Goal: Information Seeking & Learning: Compare options

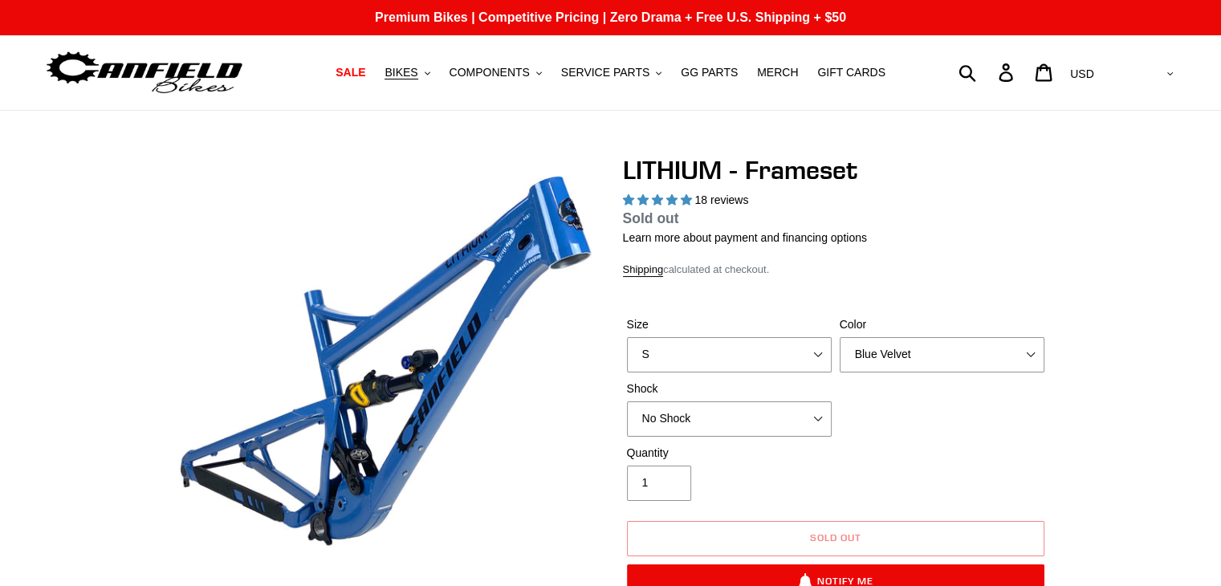
select select "highest-rating"
click at [1002, 354] on select "Blue Velvet Stealth Black" at bounding box center [942, 354] width 205 height 35
click at [426, 80] on button "BIKES .cls-1{fill:#231f20}" at bounding box center [407, 73] width 61 height 22
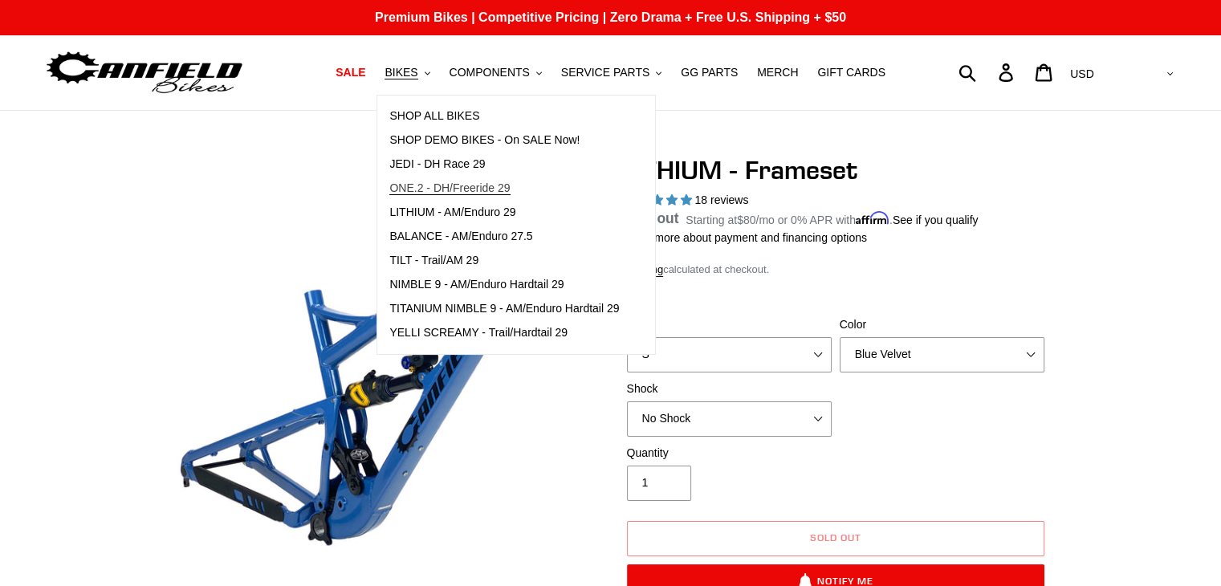
click at [494, 183] on span "ONE.2 - DH/Freeride 29" at bounding box center [449, 188] width 120 height 14
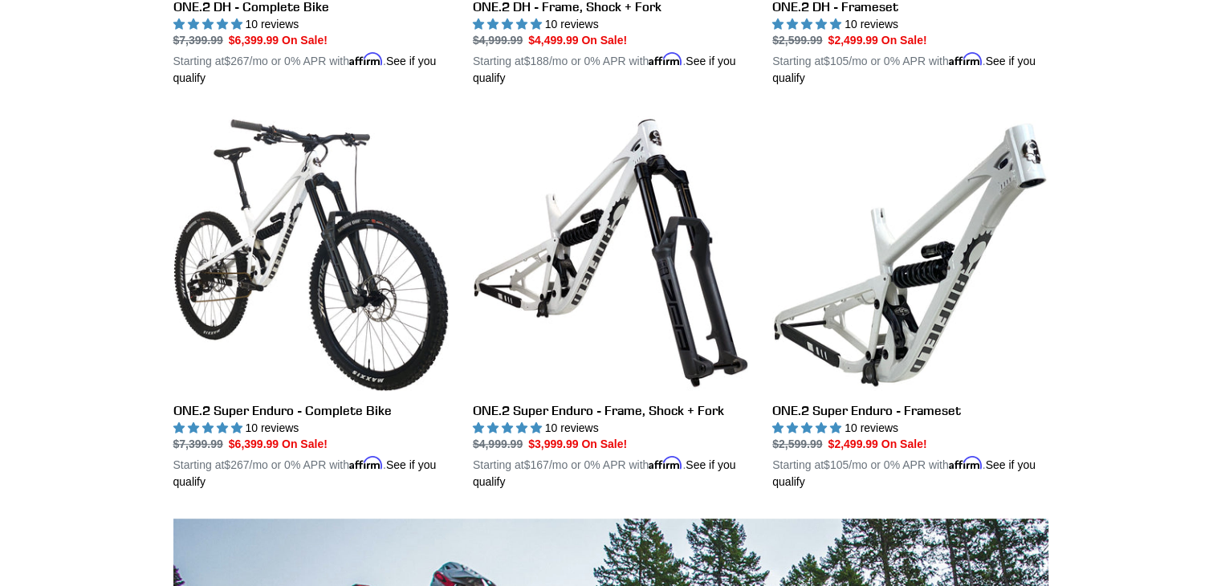
scroll to position [774, 0]
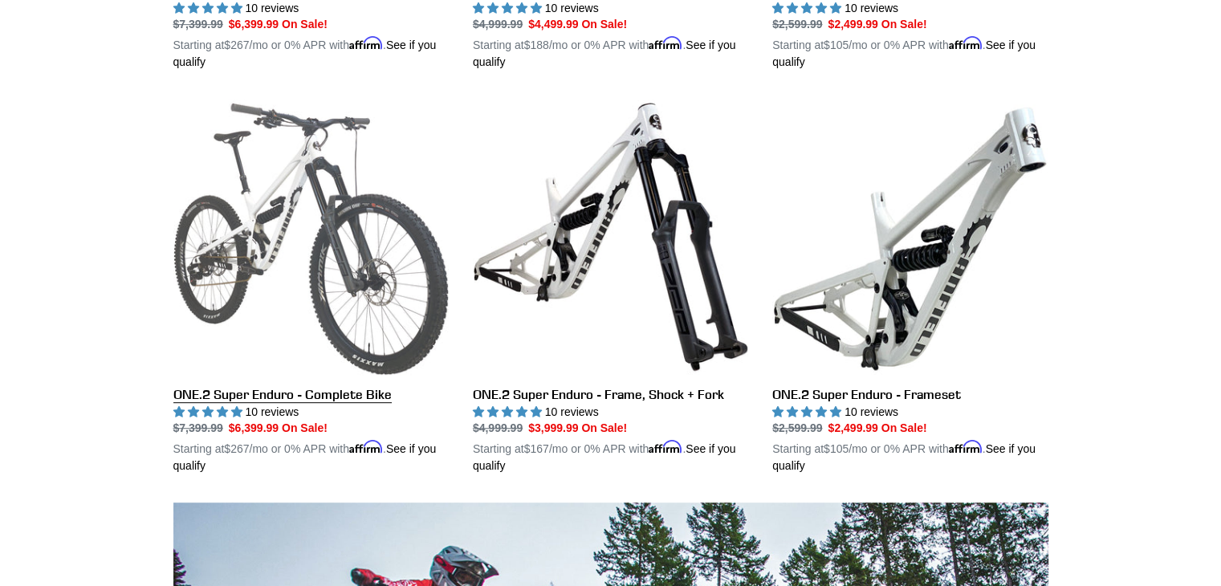
click at [184, 391] on link "ONE.2 Super Enduro - Complete Bike" at bounding box center [310, 287] width 275 height 376
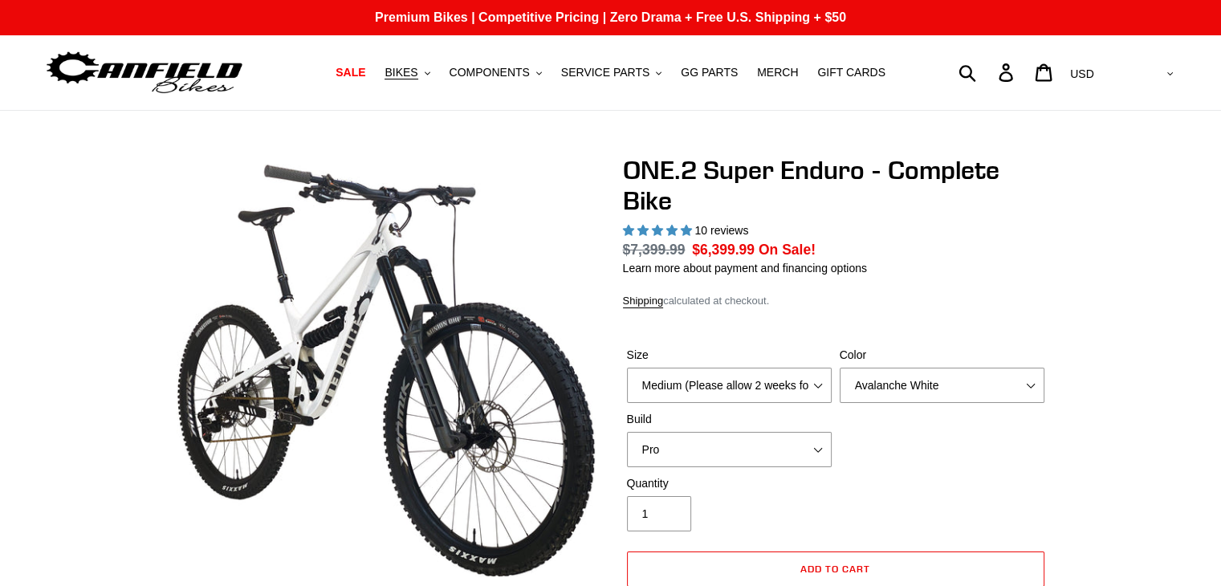
scroll to position [581, 0]
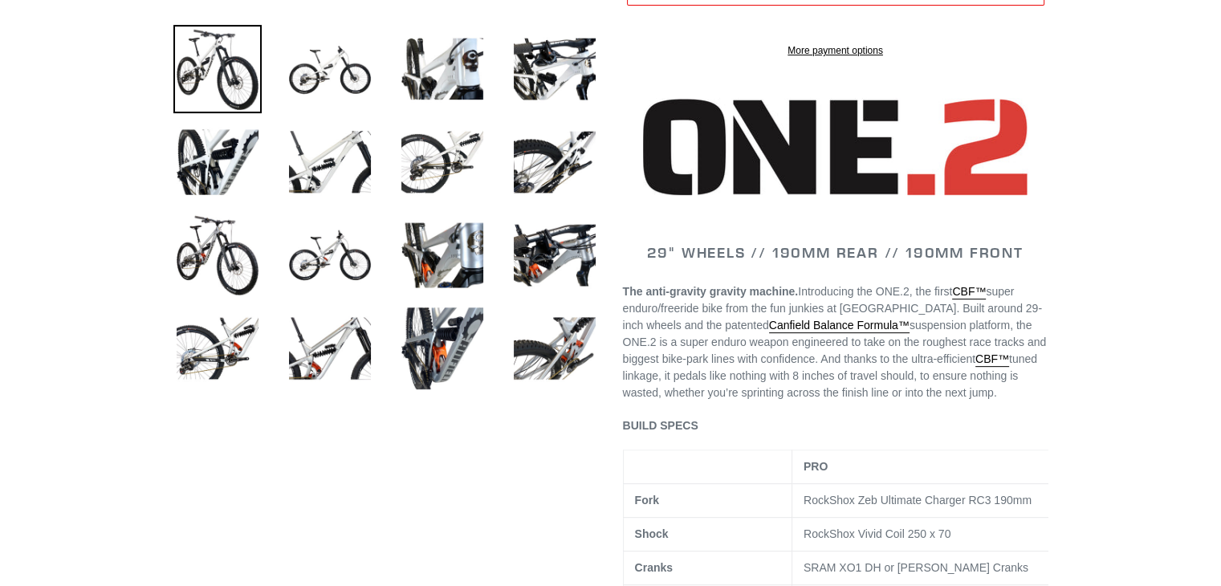
select select "highest-rating"
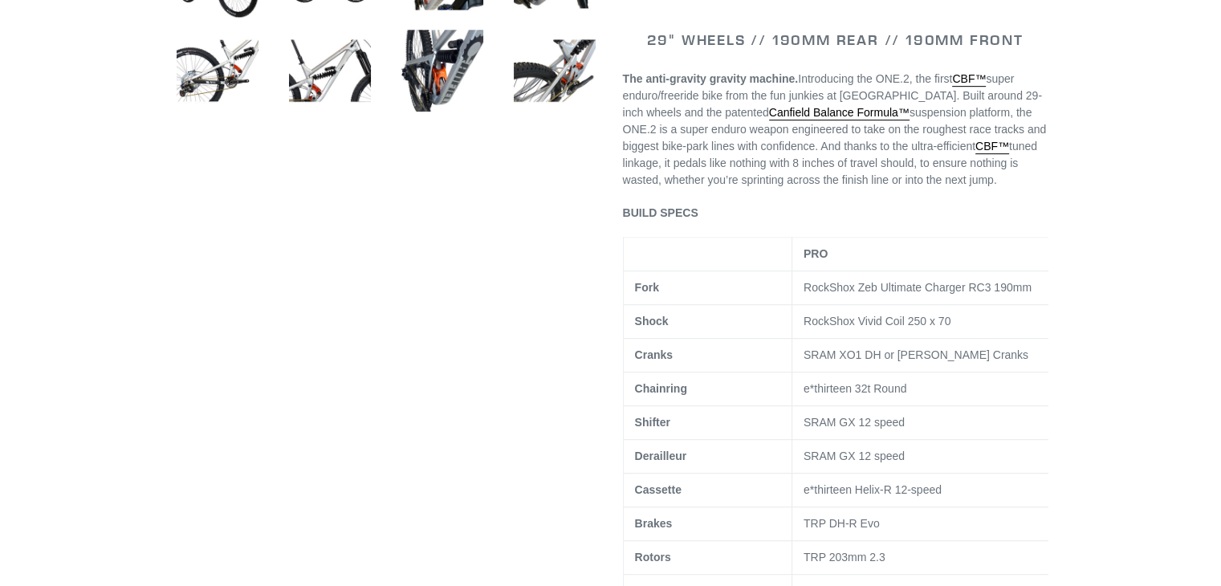
scroll to position [886, 0]
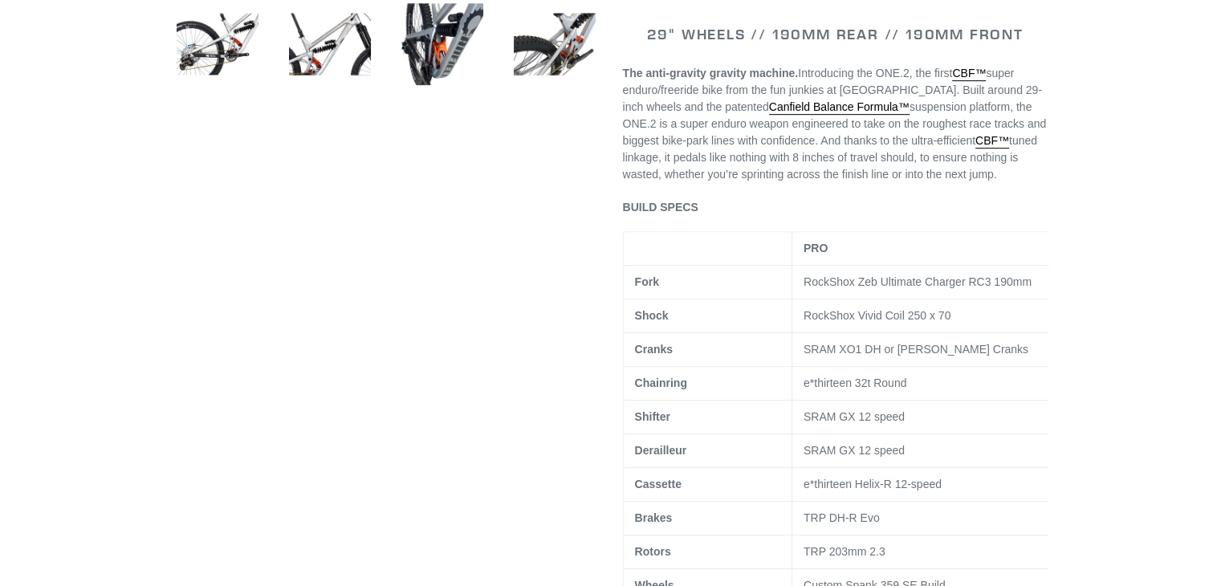
drag, startPoint x: 1230, startPoint y: 81, endPoint x: 1233, endPoint y: 203, distance: 122.1
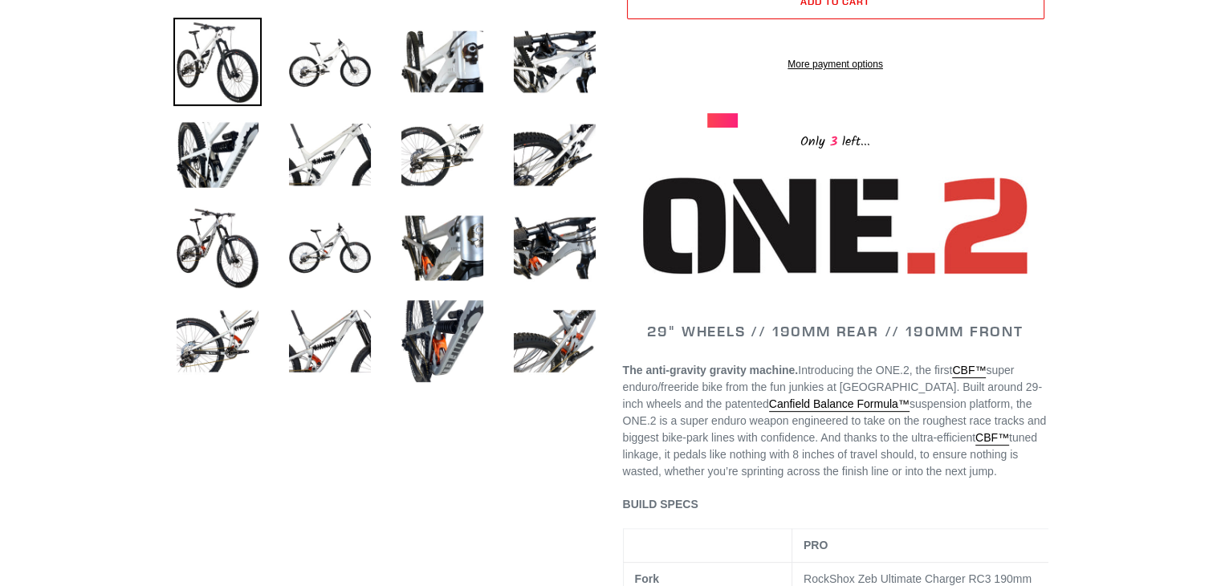
scroll to position [569, 0]
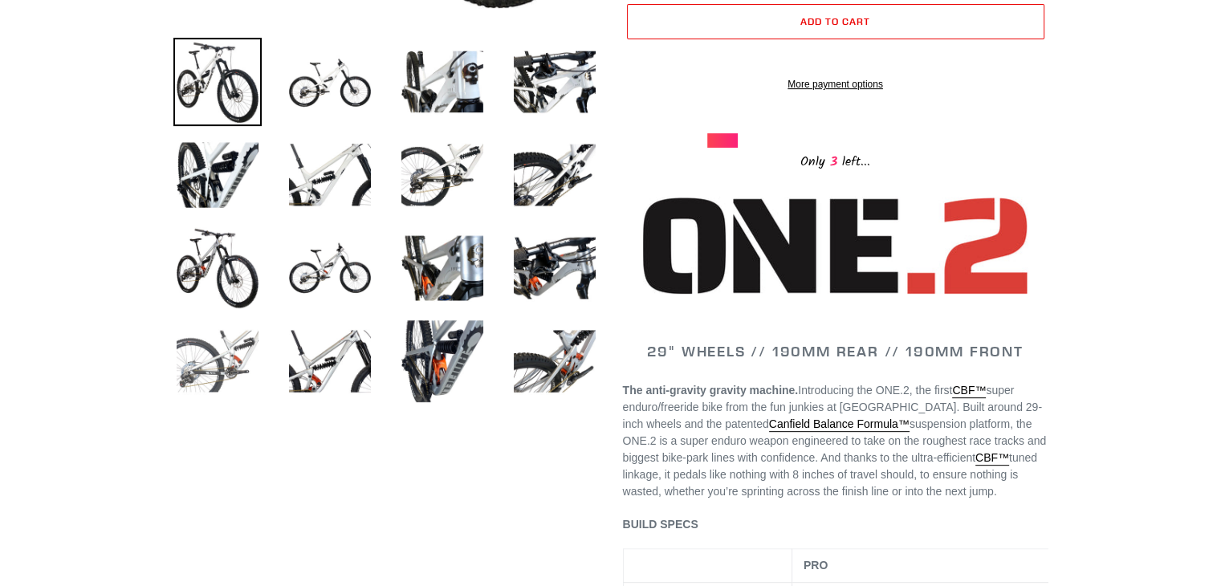
click at [244, 332] on img at bounding box center [217, 361] width 88 height 88
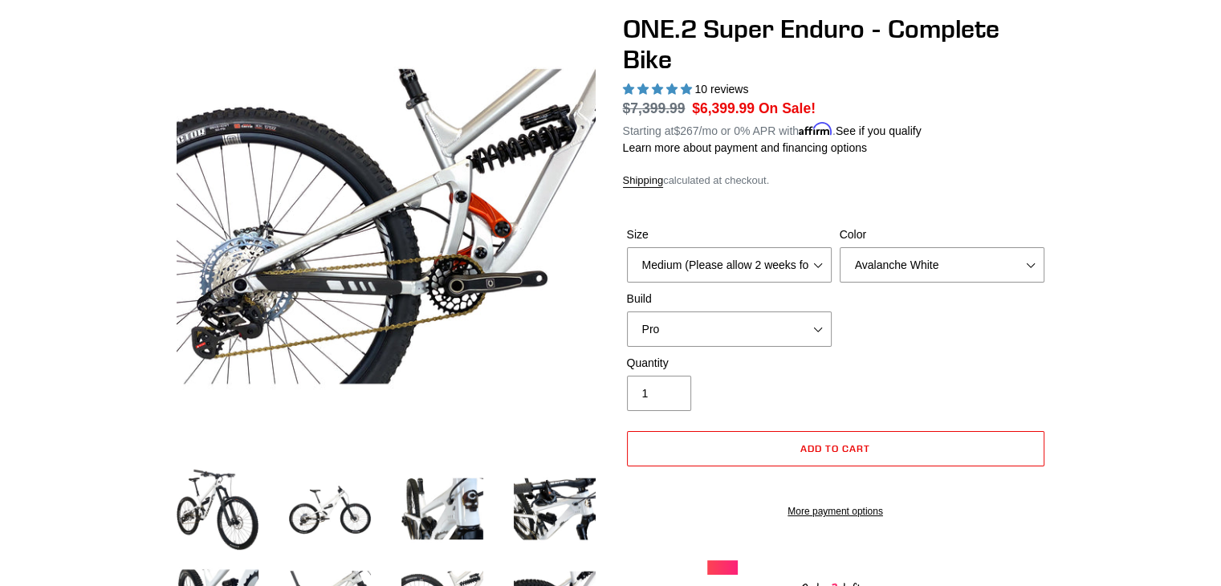
scroll to position [148, 0]
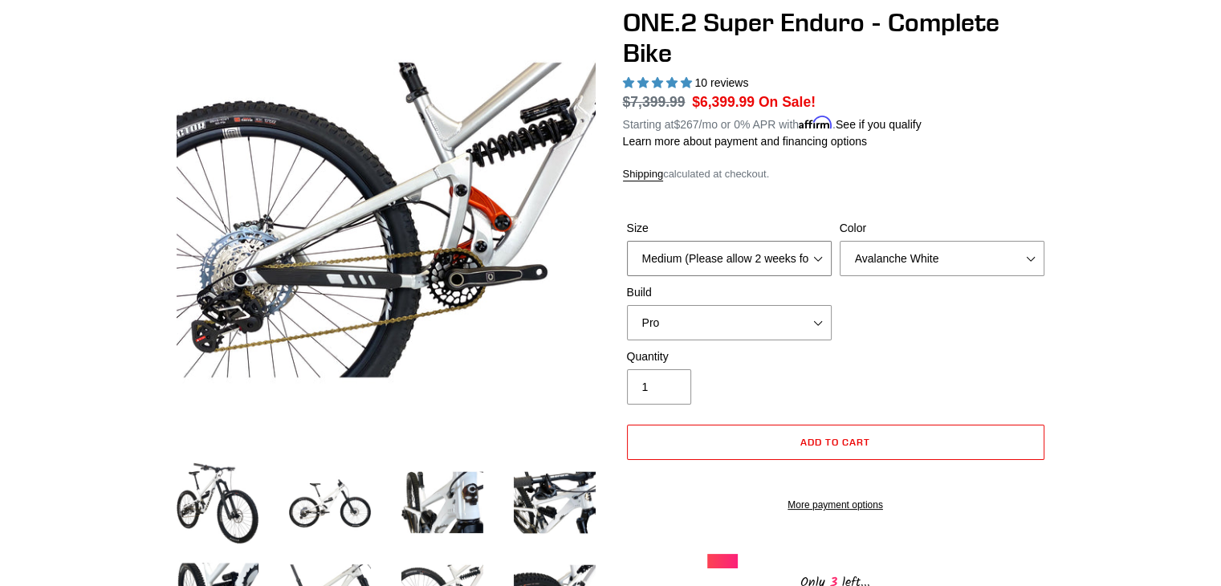
click at [813, 260] on select "Medium (Please allow 2 weeks for delivery) Large (Sold Out)" at bounding box center [729, 258] width 205 height 35
click at [889, 248] on select "Avalanche White Bentonite Grey" at bounding box center [942, 258] width 205 height 35
select select "Bentonite Grey"
click at [840, 241] on select "Avalanche White Bentonite Grey" at bounding box center [942, 258] width 205 height 35
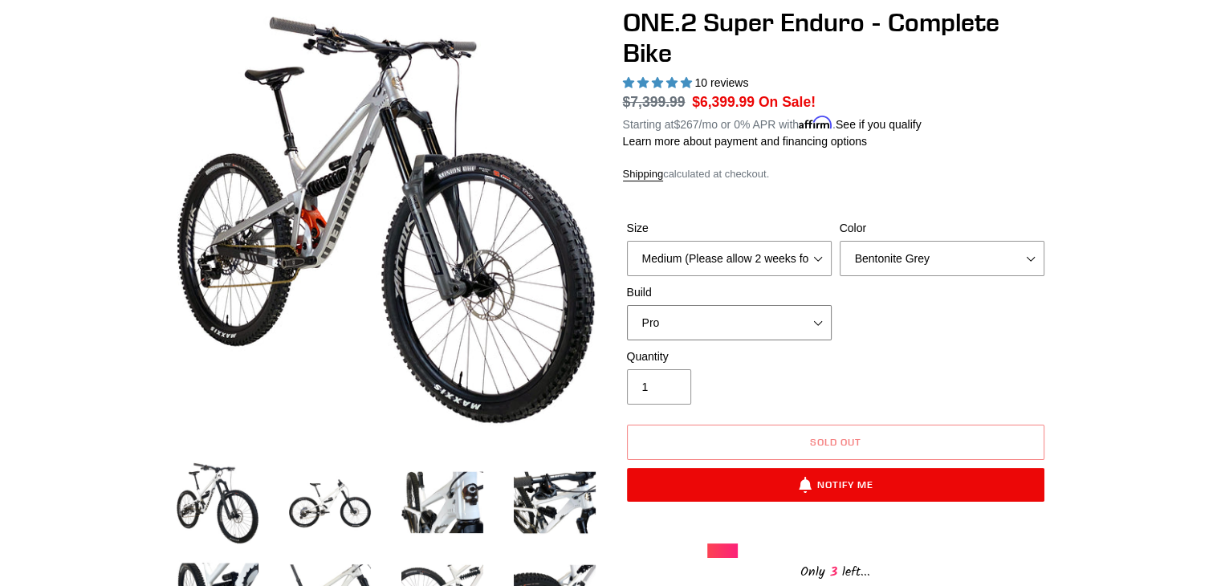
click at [744, 308] on select "Pro" at bounding box center [729, 322] width 205 height 35
click at [899, 365] on div "Quantity 1" at bounding box center [836, 381] width 426 height 64
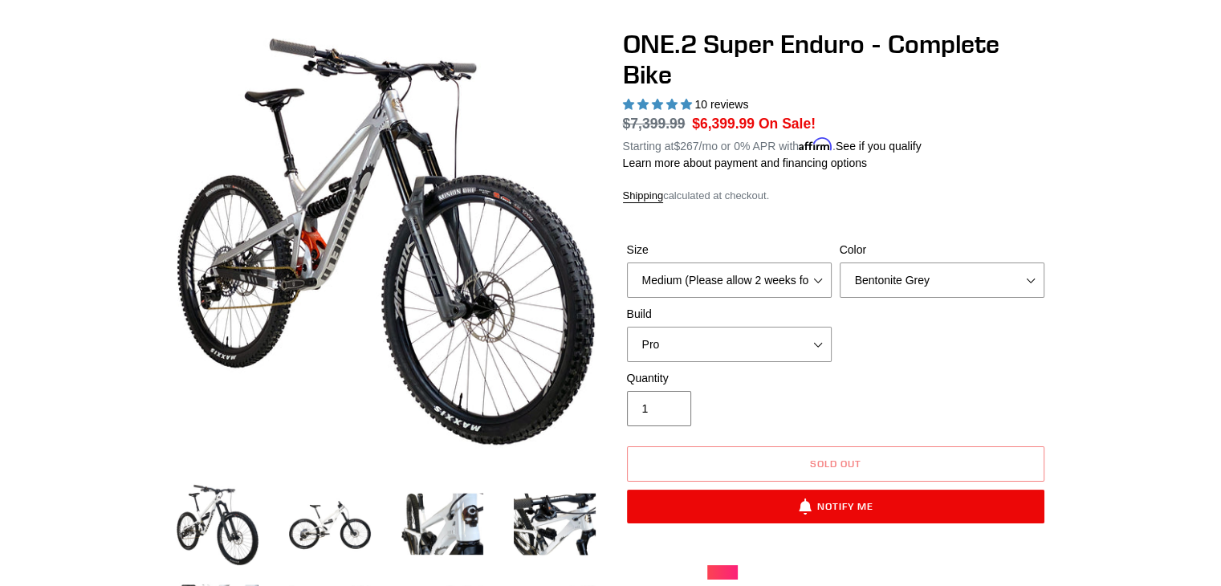
scroll to position [120, 0]
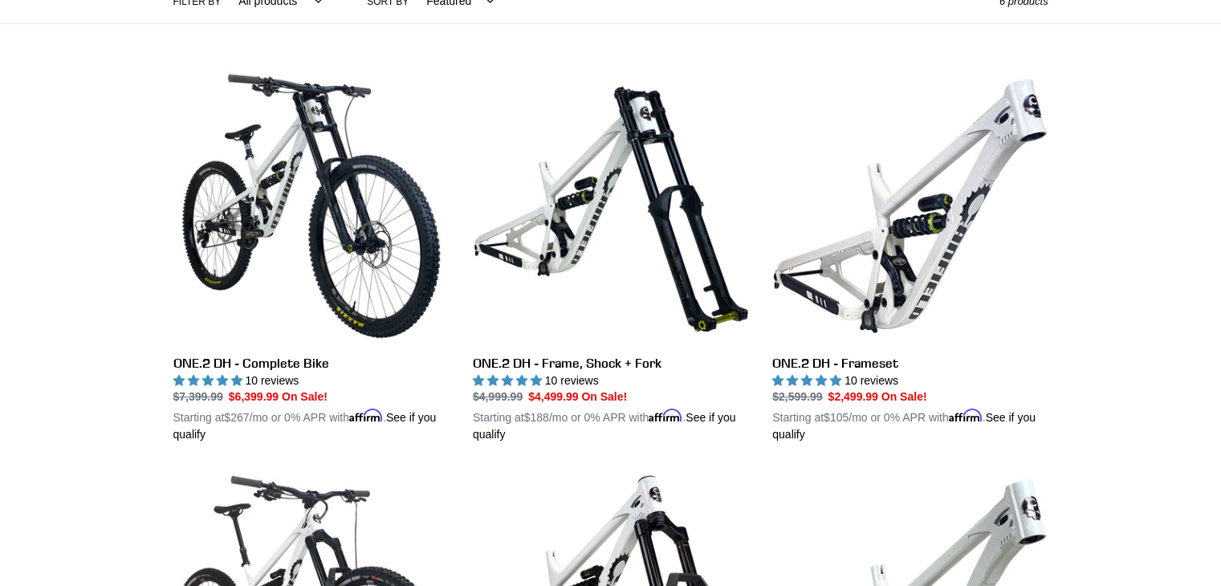
scroll to position [351, 0]
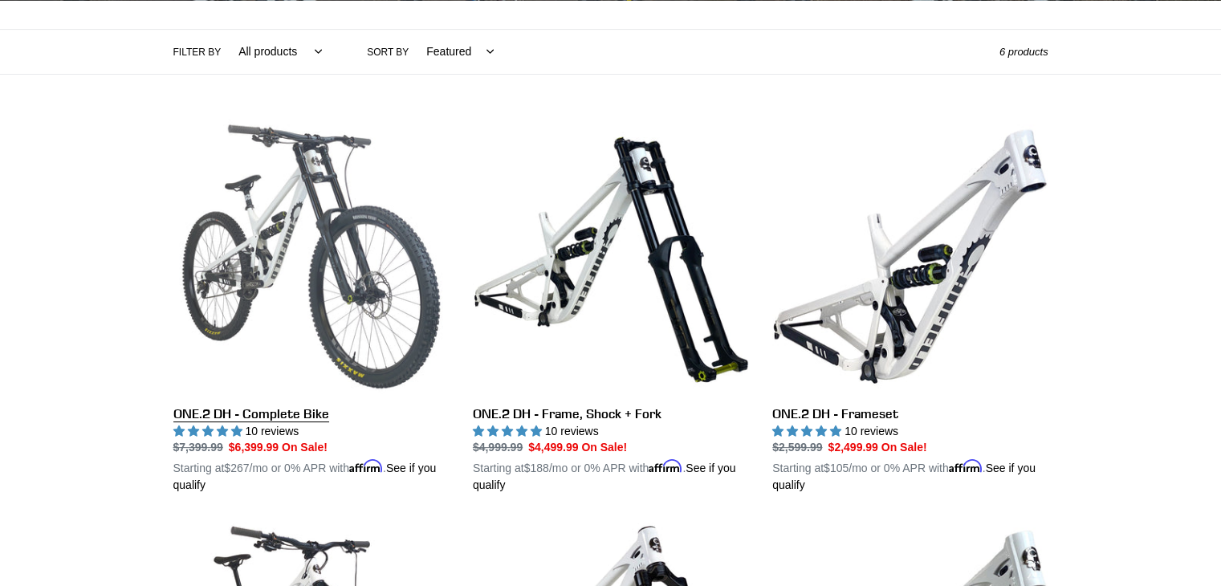
click at [266, 422] on link "ONE.2 DH - Complete Bike" at bounding box center [310, 307] width 275 height 376
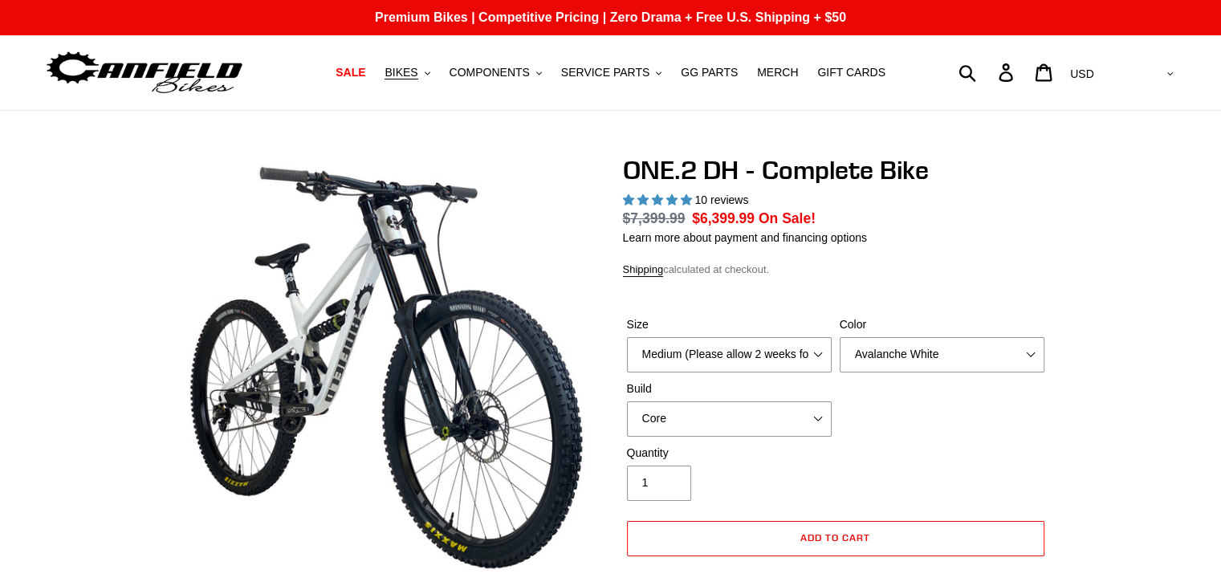
select select "highest-rating"
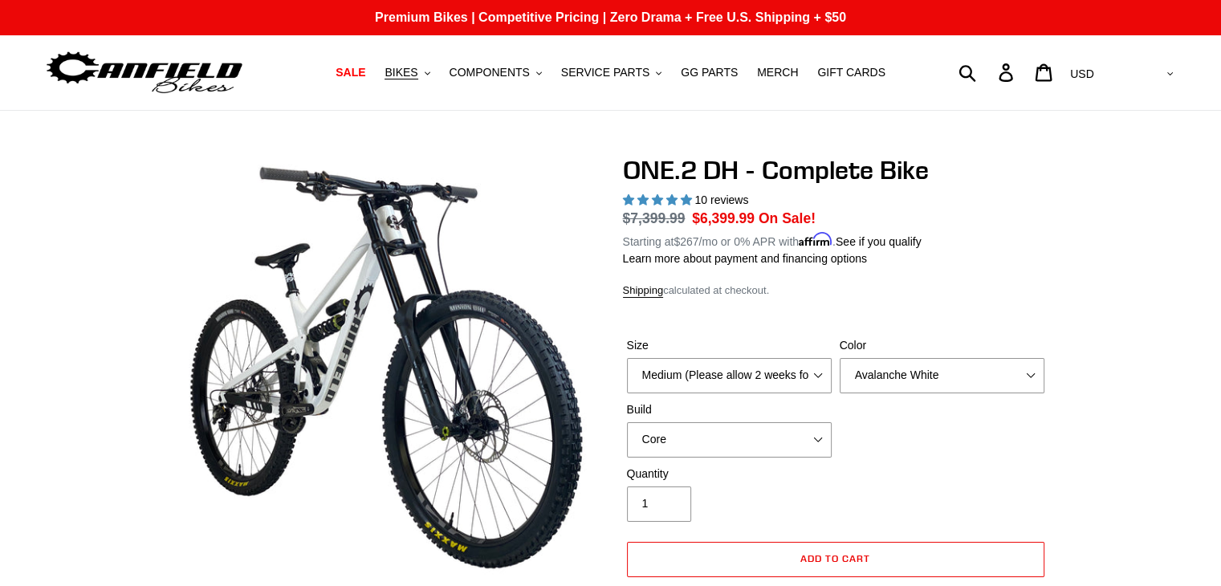
click at [937, 348] on label "Color" at bounding box center [942, 345] width 205 height 17
click at [937, 358] on select "Avalanche White Bentonite Grey" at bounding box center [942, 375] width 205 height 35
click at [933, 373] on select "Avalanche White Bentonite Grey" at bounding box center [942, 375] width 205 height 35
select select "Bentonite Grey"
click at [840, 358] on select "Avalanche White Bentonite Grey" at bounding box center [942, 375] width 205 height 35
